Goal: Communication & Community: Connect with others

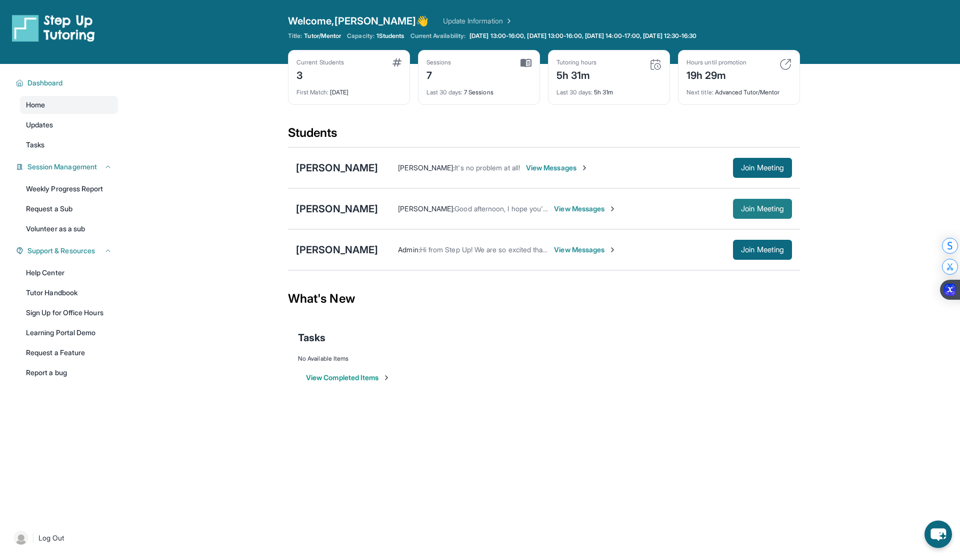
click at [759, 202] on button "Join Meeting" at bounding box center [762, 209] width 59 height 20
click at [336, 207] on div "[PERSON_NAME]" at bounding box center [337, 209] width 82 height 14
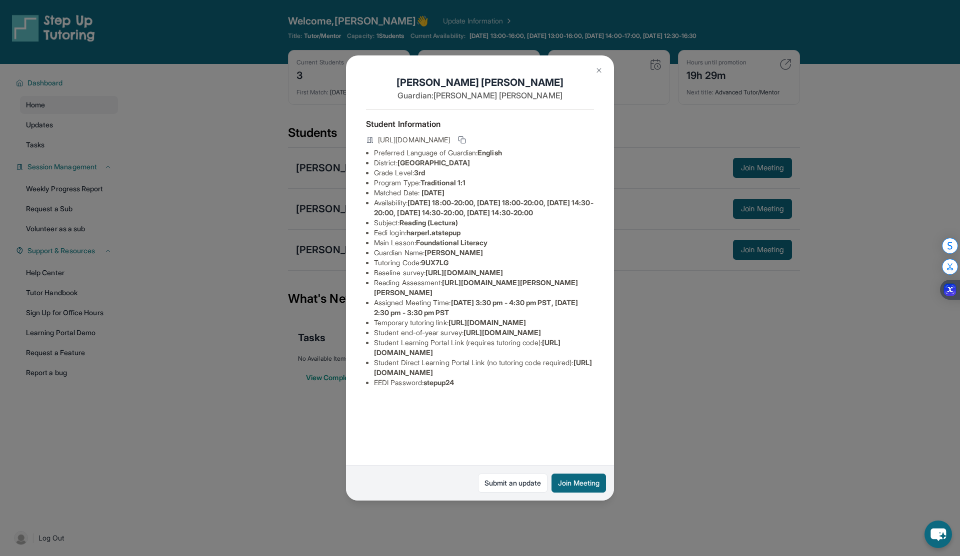
click at [599, 72] on img at bounding box center [599, 70] width 8 height 8
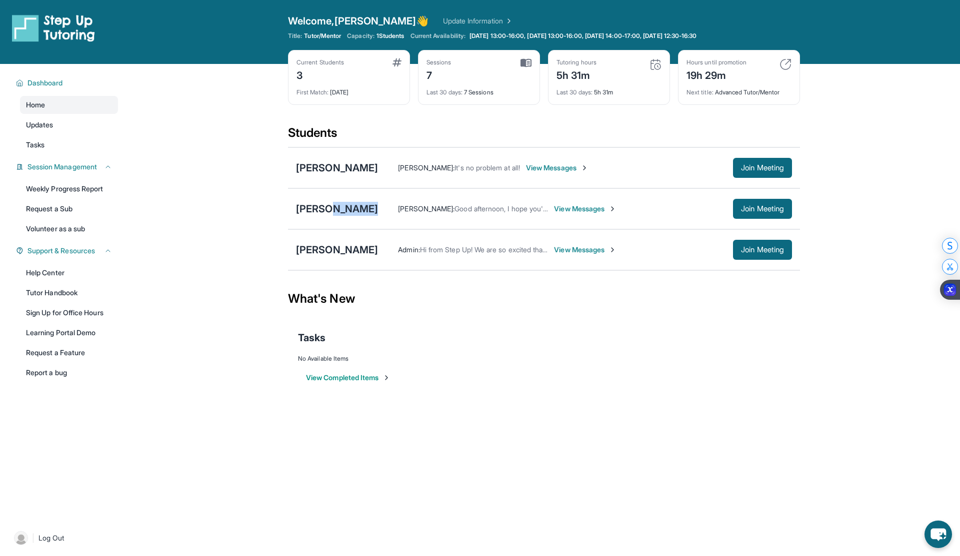
drag, startPoint x: 329, startPoint y: 208, endPoint x: 405, endPoint y: 211, distance: 75.5
click at [405, 211] on div "[PERSON_NAME] [PERSON_NAME] : Good afternoon, I hope you're doing well. I have …" at bounding box center [544, 208] width 512 height 41
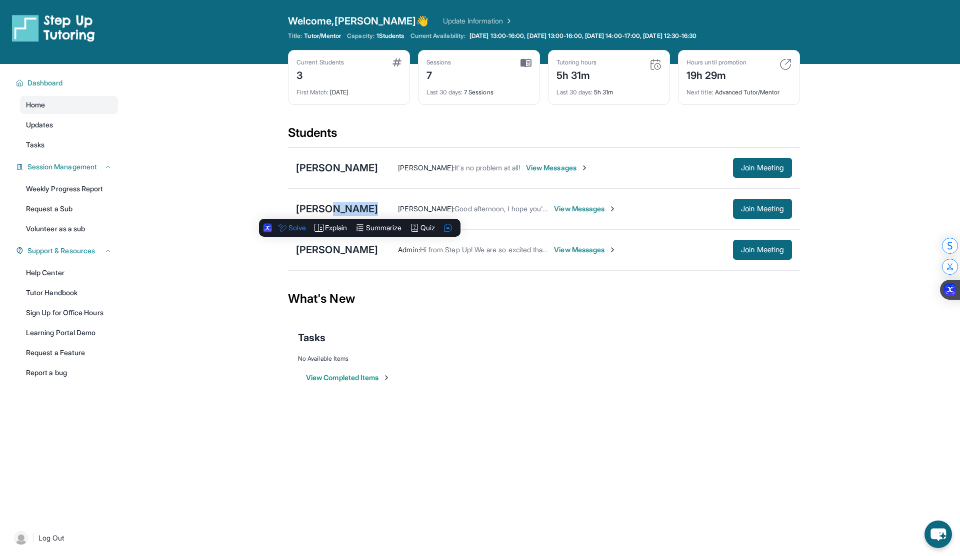
copy div "[PERSON_NAME]"
